Goal: Complete application form

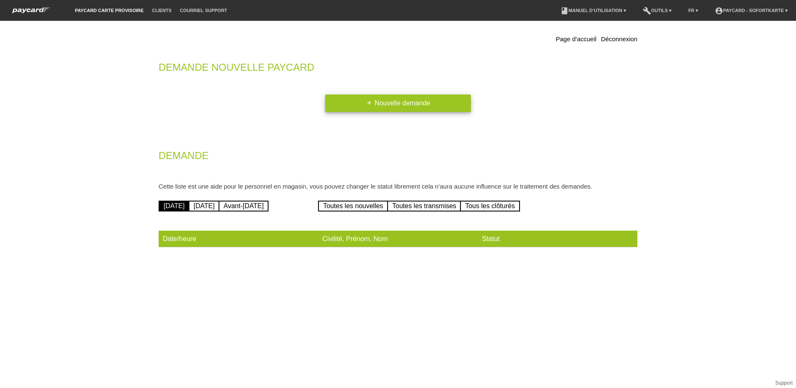
click at [374, 99] on link "add Nouvelle demande" at bounding box center [398, 102] width 146 height 17
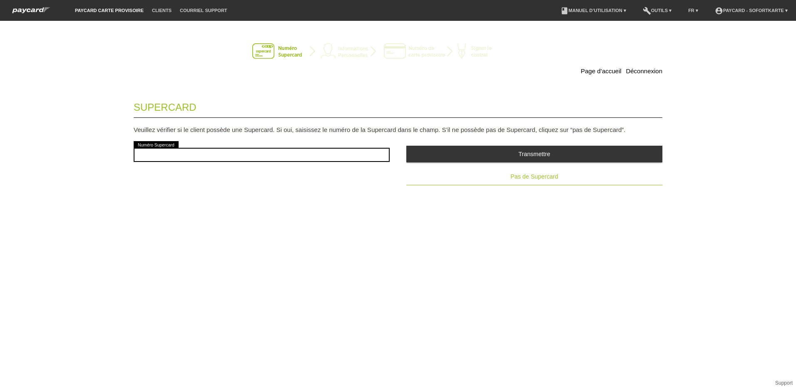
click at [525, 177] on span "Pas de Supercard" at bounding box center [533, 176] width 47 height 7
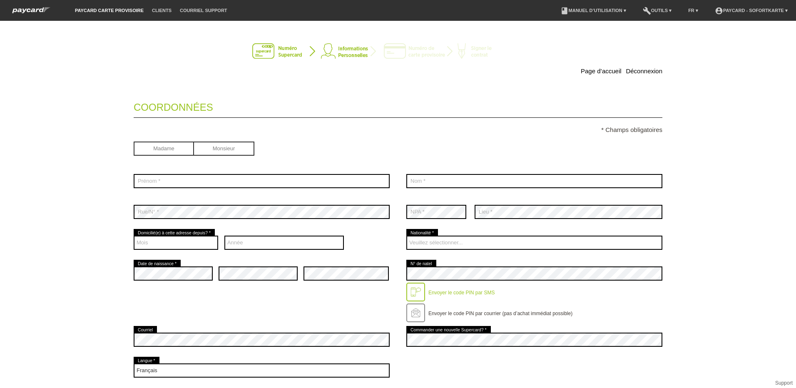
click at [231, 148] on input "radio" at bounding box center [224, 147] width 60 height 12
radio input "true"
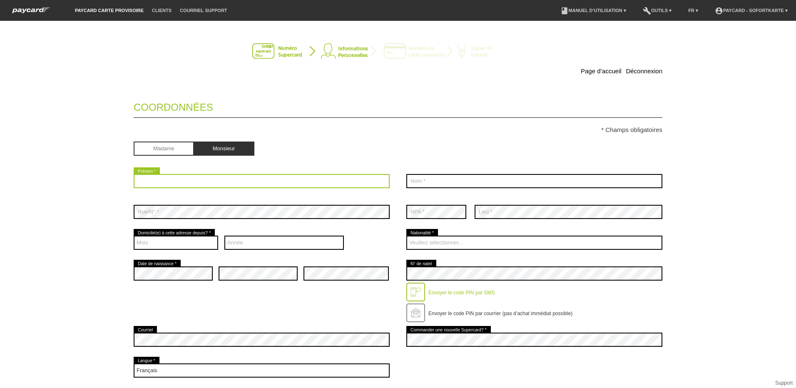
click at [223, 181] on input "text" at bounding box center [262, 181] width 256 height 14
type input "John-Paul"
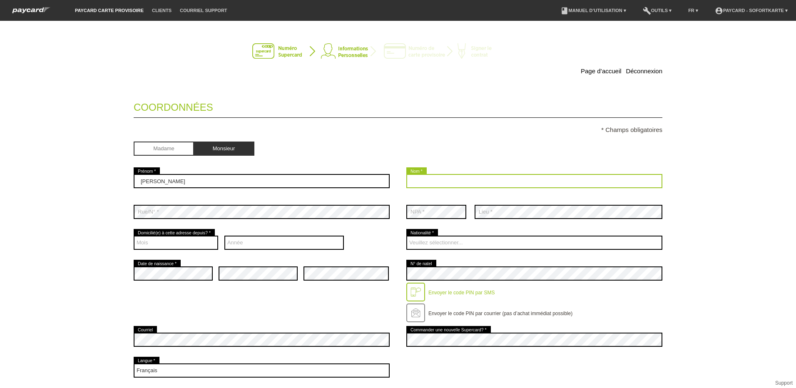
click at [413, 179] on input "text" at bounding box center [534, 181] width 256 height 14
type input "Bel"
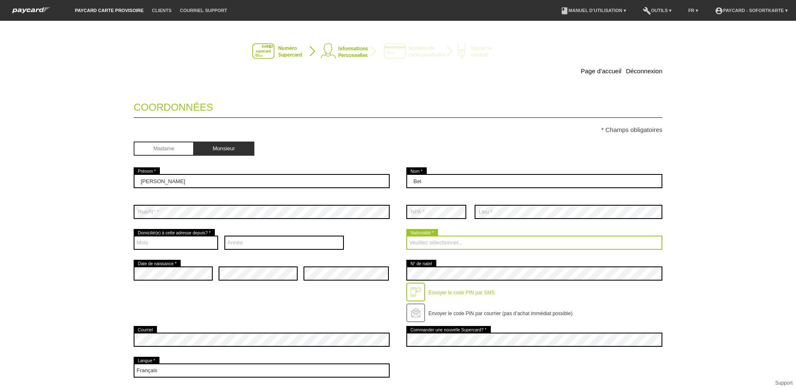
click at [462, 240] on select "Veuillez sélectionner... Suisse Allemagne Autriche Liechtenstein ------------ A…" at bounding box center [534, 243] width 256 height 14
select select "CH"
click at [406, 236] on select "Veuillez sélectionner... Suisse Allemagne Autriche Liechtenstein ------------ A…" at bounding box center [534, 243] width 256 height 14
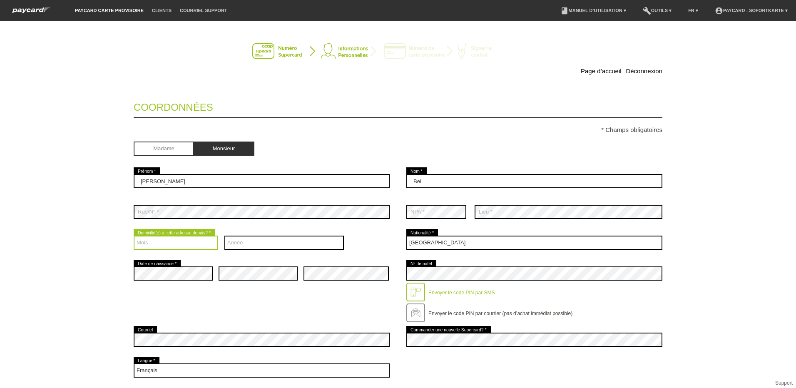
click at [190, 242] on select "Mois 01 02 03 04 05 06 07 08 09 10 11 12" at bounding box center [176, 243] width 84 height 14
select select "01"
click at [134, 236] on select "Mois 01 02 03 04 05 06 07 08 09 10 11 12" at bounding box center [176, 243] width 84 height 14
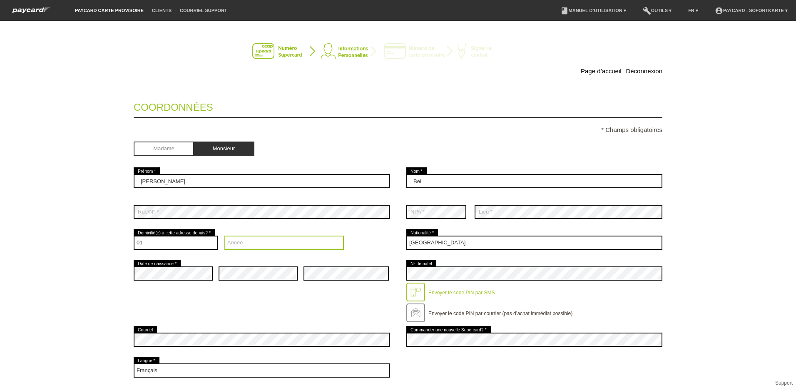
click at [236, 243] on select "Année 2025 2024 2023 2022 2021 2020 2019 2018 2017 2016" at bounding box center [284, 243] width 120 height 14
select select "2025"
click at [224, 236] on select "Année 2025 2024 2023 2022 2021 2020 2019 2018 2017 2016" at bounding box center [284, 243] width 120 height 14
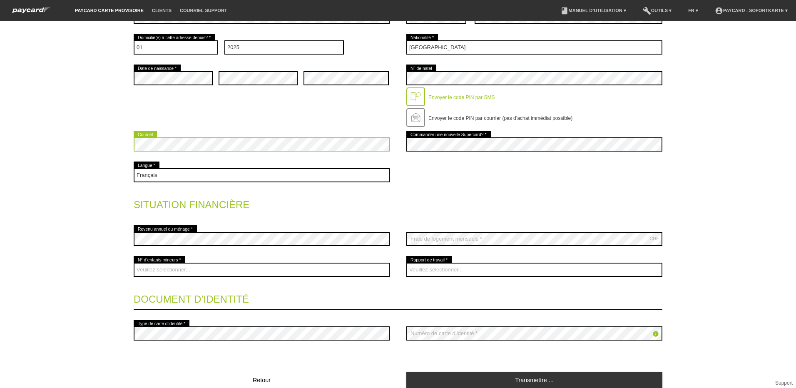
scroll to position [208, 0]
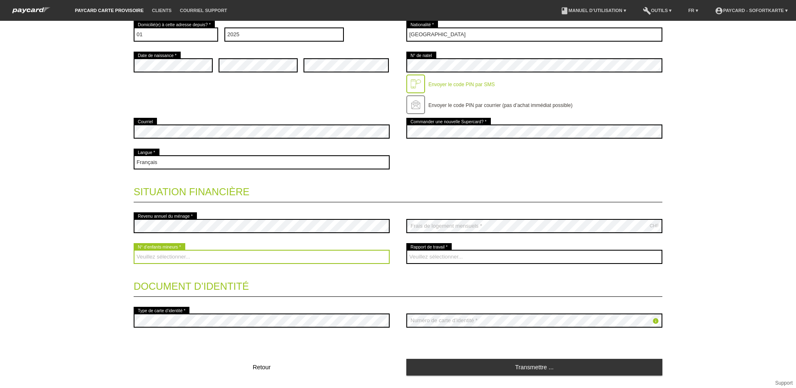
click at [197, 259] on select "Veuillez sélectionner... 0 1 2 3 4 5 6 7 8 9" at bounding box center [262, 257] width 256 height 14
select select "0"
click at [134, 250] on select "Veuillez sélectionner... 0 1 2 3 4 5 6 7 8 9" at bounding box center [262, 257] width 256 height 14
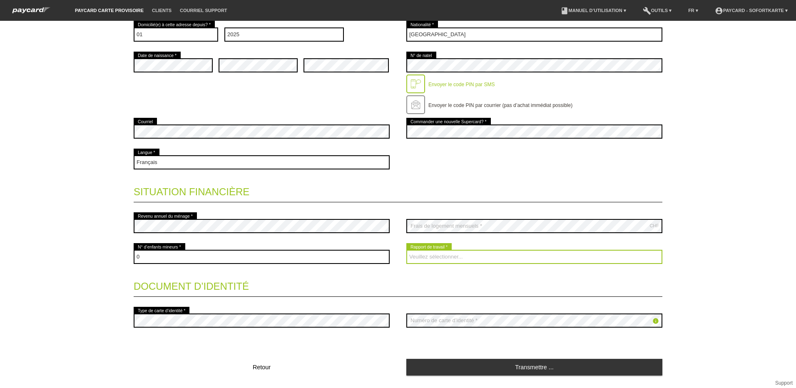
click at [427, 258] on select "Veuillez sélectionner... A durée indéterminée A durée déterminée Apprenti/étudi…" at bounding box center [534, 257] width 256 height 14
select select "INDEPENDENT"
click at [406, 250] on select "Veuillez sélectionner... A durée indéterminée A durée déterminée Apprenti/étudi…" at bounding box center [534, 257] width 256 height 14
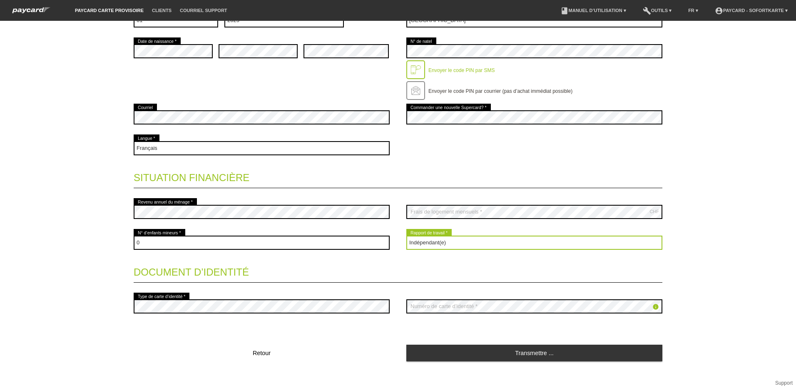
scroll to position [230, 0]
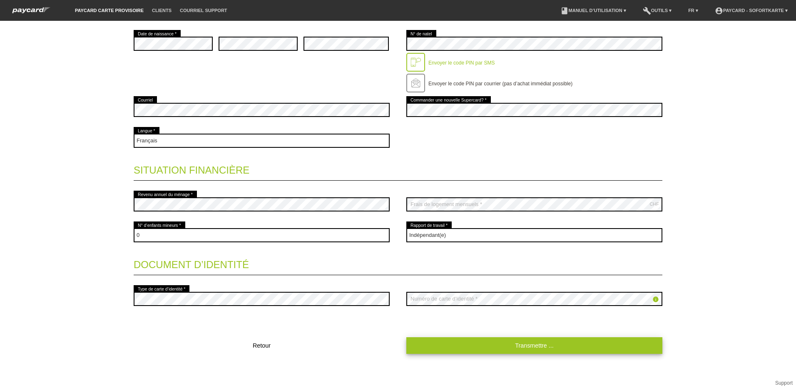
click at [440, 347] on link "Transmettre ..." at bounding box center [534, 345] width 256 height 16
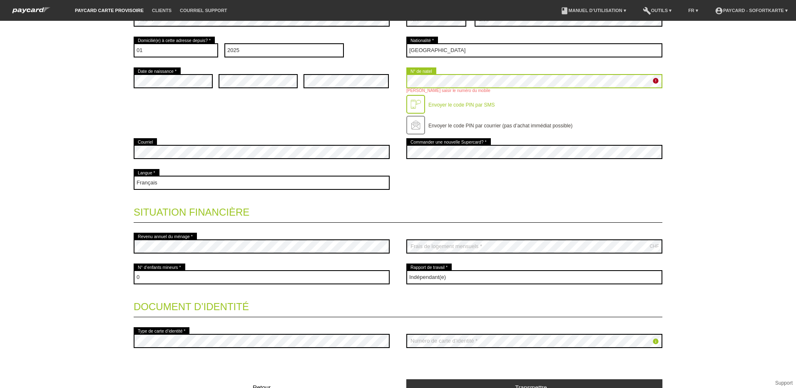
scroll to position [234, 0]
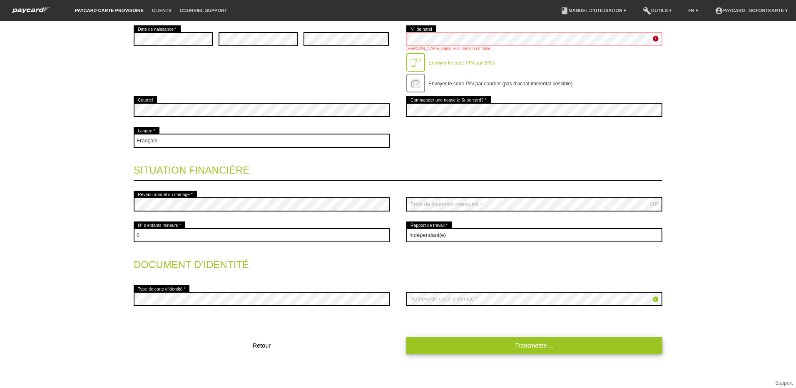
click at [497, 349] on link "Transmettre ..." at bounding box center [534, 345] width 256 height 16
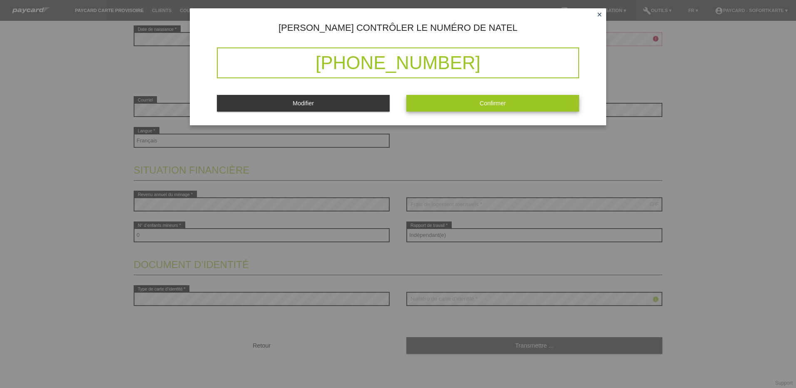
click at [531, 98] on button "Confirmer" at bounding box center [492, 103] width 173 height 16
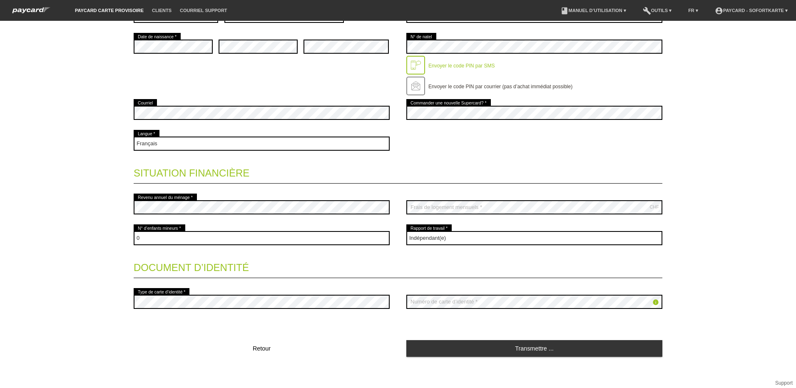
scroll to position [247, 0]
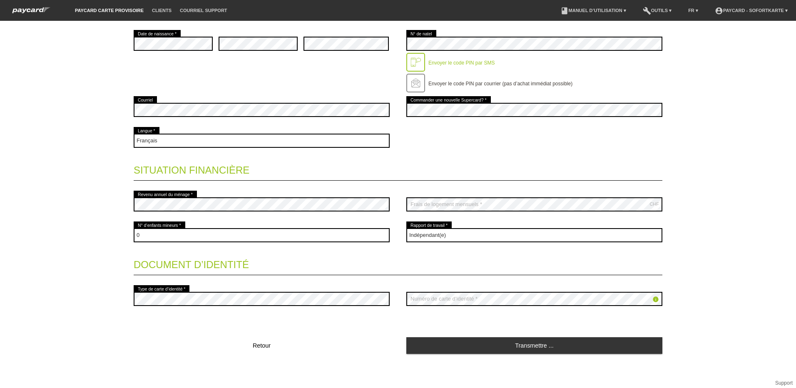
click at [654, 298] on icon "info" at bounding box center [655, 299] width 7 height 7
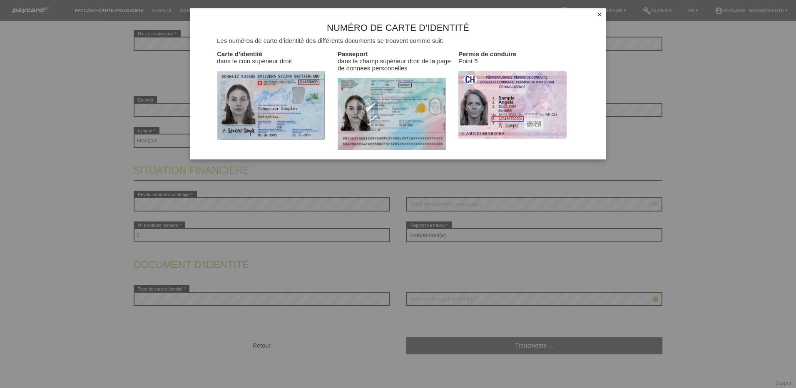
click at [598, 13] on icon "close" at bounding box center [599, 14] width 7 height 7
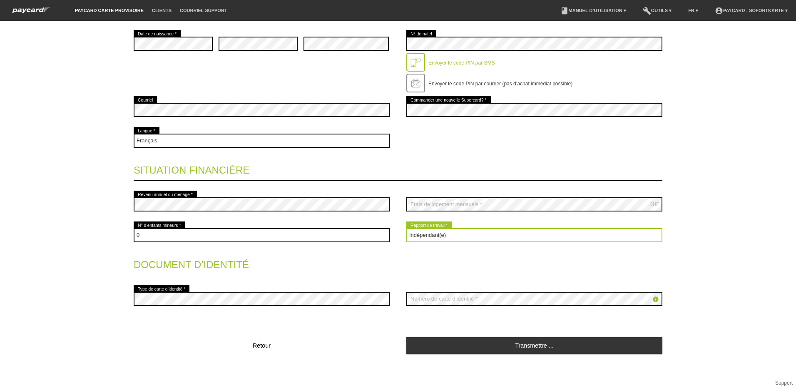
click at [461, 233] on select "Veuillez sélectionner... A durée indéterminée A durée déterminée Apprenti/étudi…" at bounding box center [534, 235] width 256 height 14
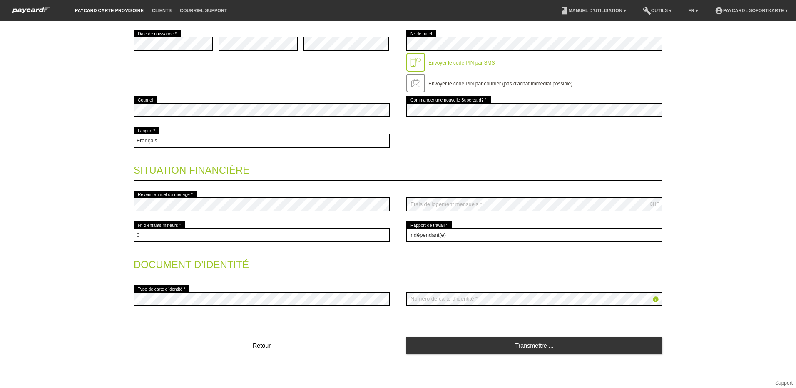
click at [706, 220] on div "Page d’accueil Déconnexion Actuellement aucune limite de crédit ne peut être at…" at bounding box center [398, 204] width 796 height 367
click at [654, 297] on icon "info" at bounding box center [655, 299] width 7 height 7
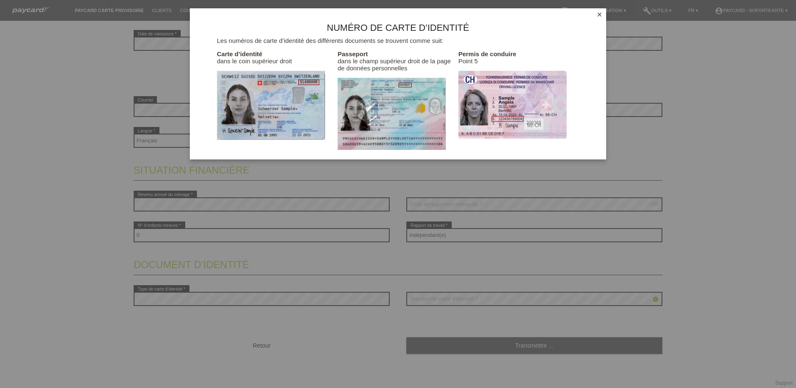
click at [601, 15] on icon "close" at bounding box center [599, 14] width 7 height 7
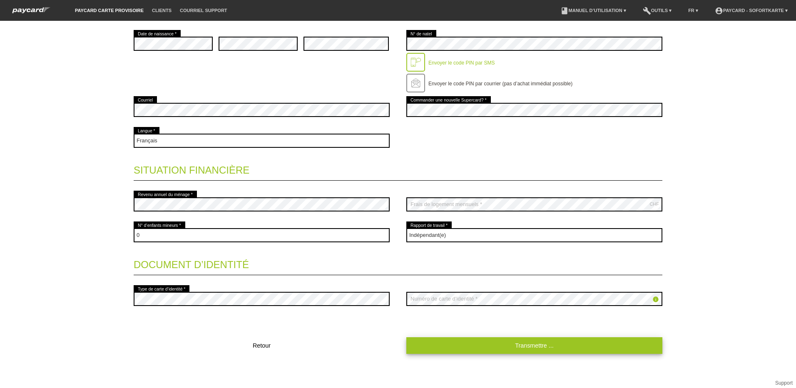
click at [512, 344] on link "Transmettre ..." at bounding box center [534, 345] width 256 height 16
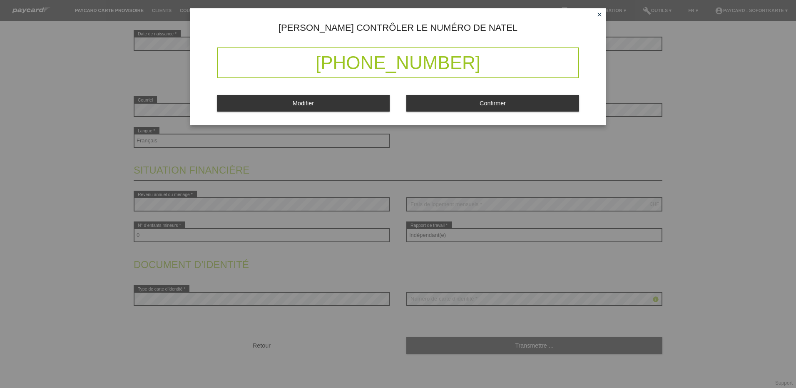
click at [483, 93] on div "Confirmer" at bounding box center [492, 100] width 173 height 22
click at [483, 95] on button "Confirmer" at bounding box center [492, 103] width 173 height 16
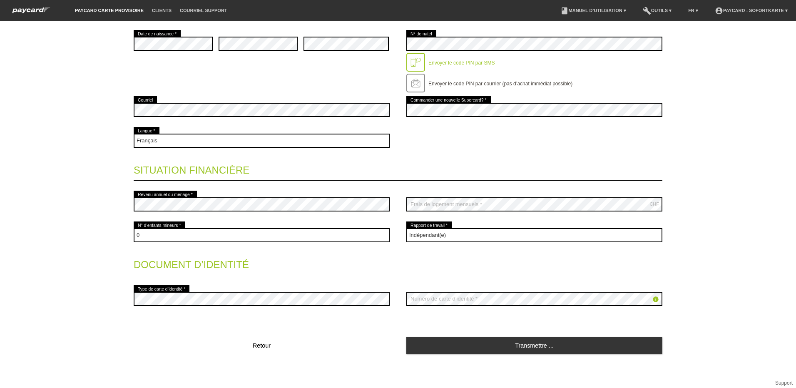
click at [319, 283] on fieldset "Coordonnées * Champs obligatoires Madame Monsieur John-Paul error John-Paul C" at bounding box center [398, 109] width 528 height 491
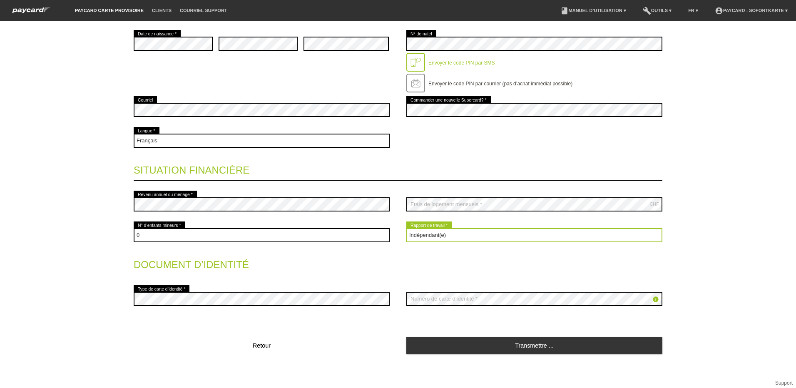
click at [458, 240] on select "Veuillez sélectionner... A durée indéterminée A durée déterminée Apprenti/étudi…" at bounding box center [534, 235] width 256 height 14
click at [455, 236] on select "Veuillez sélectionner... A durée indéterminée A durée déterminée Apprenti/étudi…" at bounding box center [534, 235] width 256 height 14
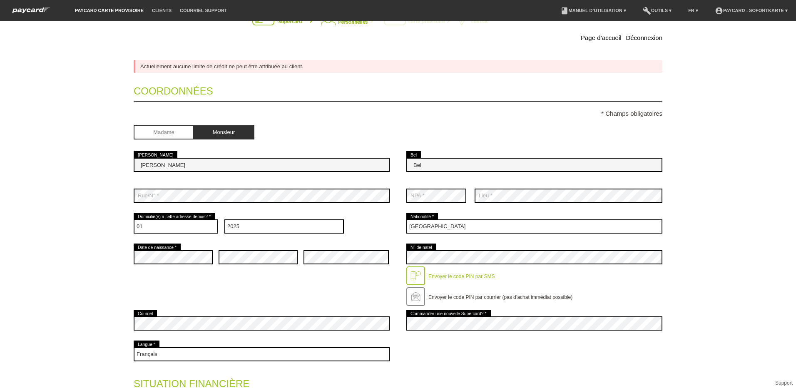
scroll to position [0, 0]
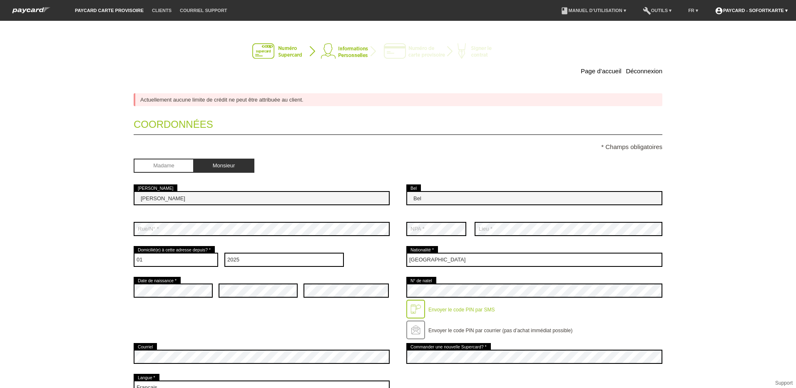
click at [756, 12] on link "account_circle paycard - Sofortkarte ▾" at bounding box center [750, 10] width 81 height 5
